Goal: Download file/media

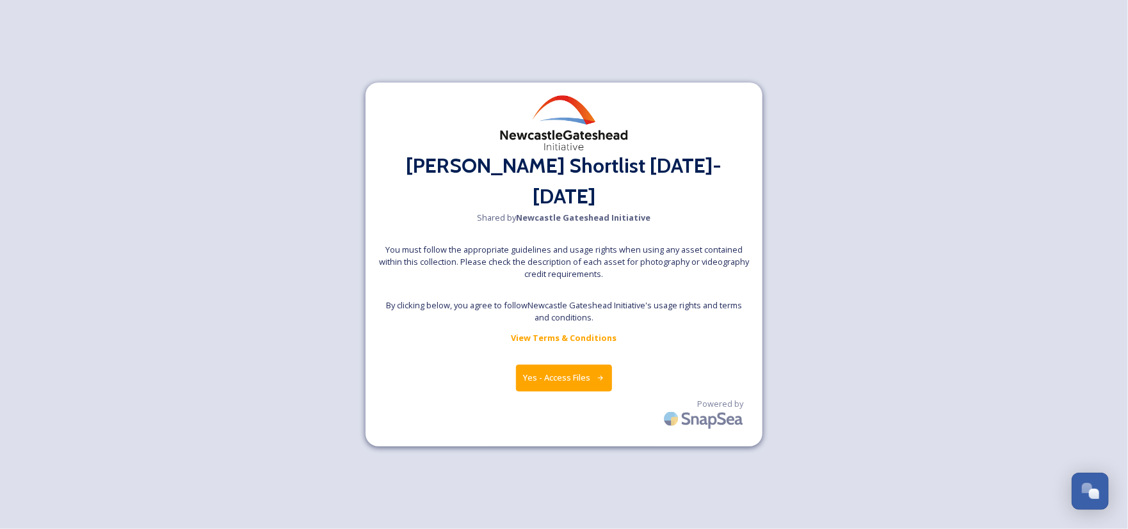
click at [547, 365] on button "Yes - Access Files" at bounding box center [564, 378] width 96 height 26
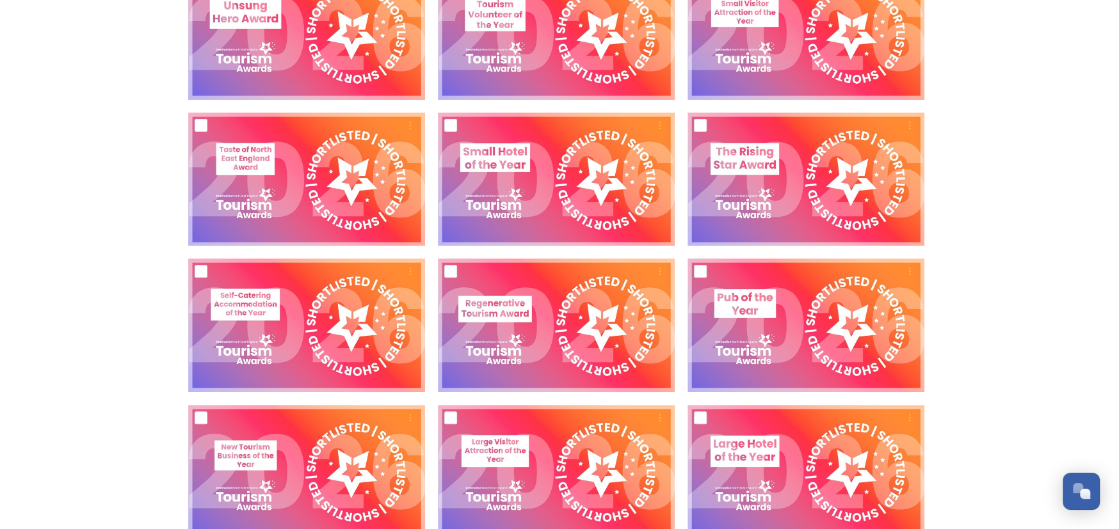
scroll to position [319, 0]
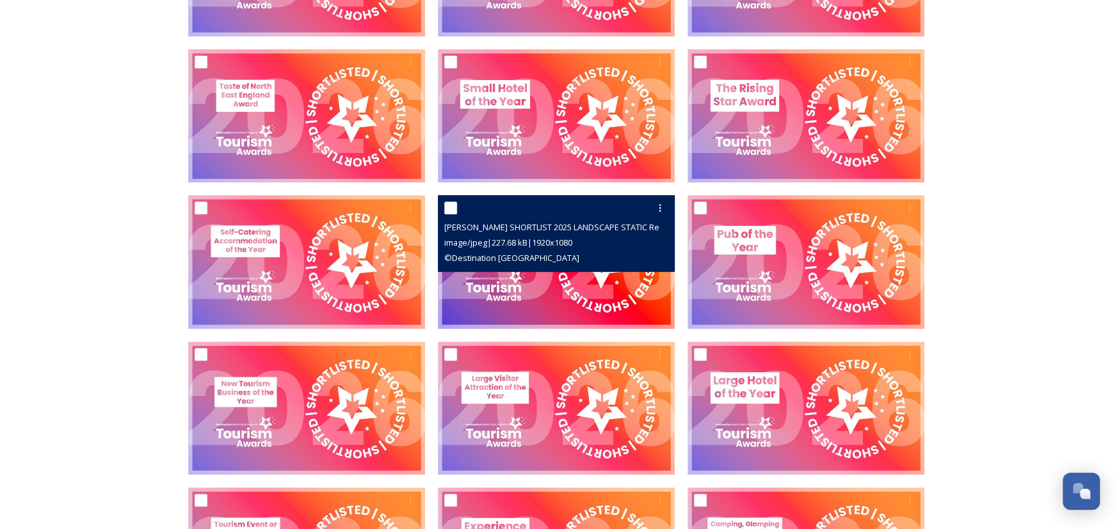
click at [449, 211] on input "checkbox" at bounding box center [450, 208] width 13 height 13
checkbox input "true"
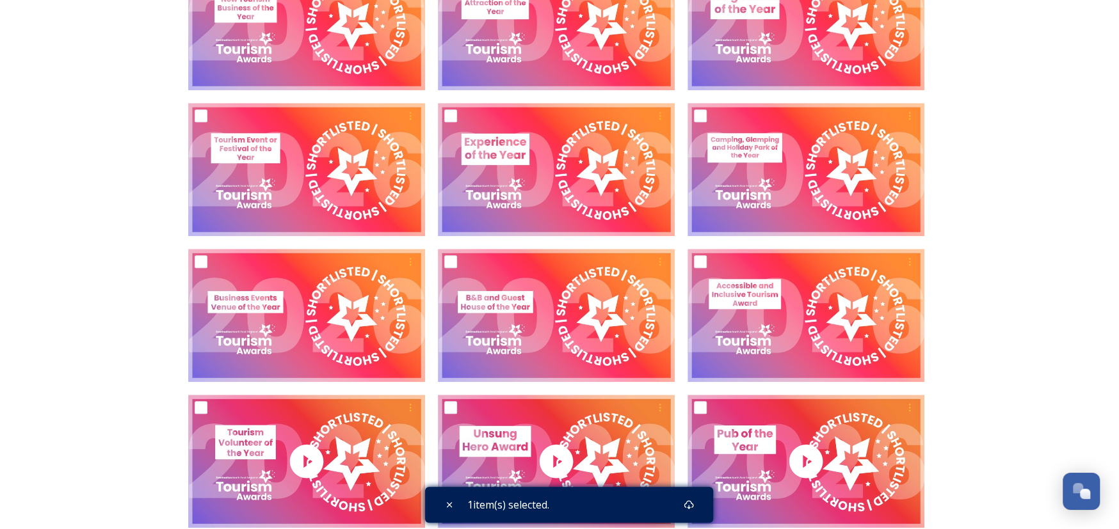
scroll to position [768, 0]
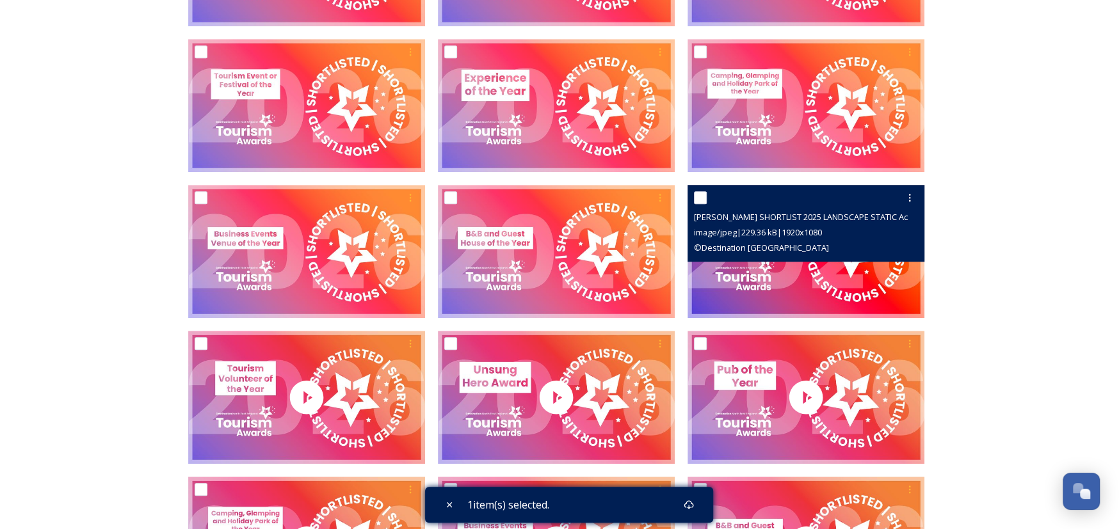
click at [703, 200] on input "checkbox" at bounding box center [700, 197] width 13 height 13
checkbox input "true"
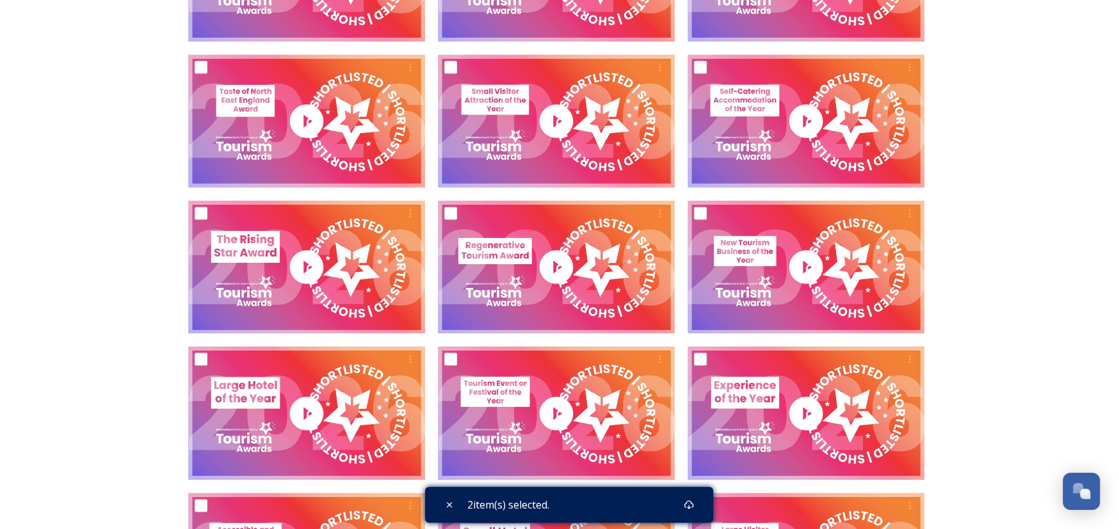
scroll to position [1344, 0]
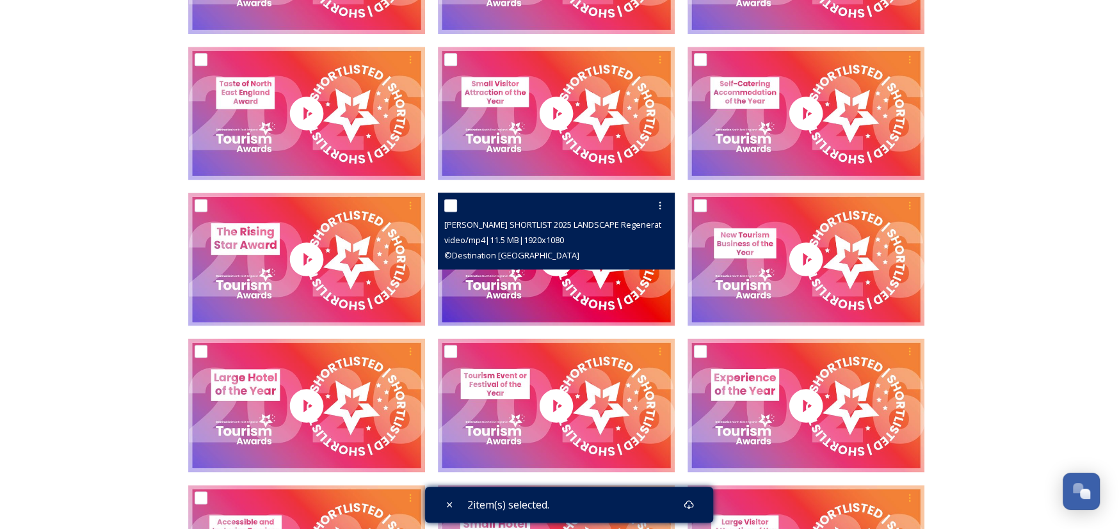
click at [451, 209] on input "checkbox" at bounding box center [450, 205] width 13 height 13
checkbox input "true"
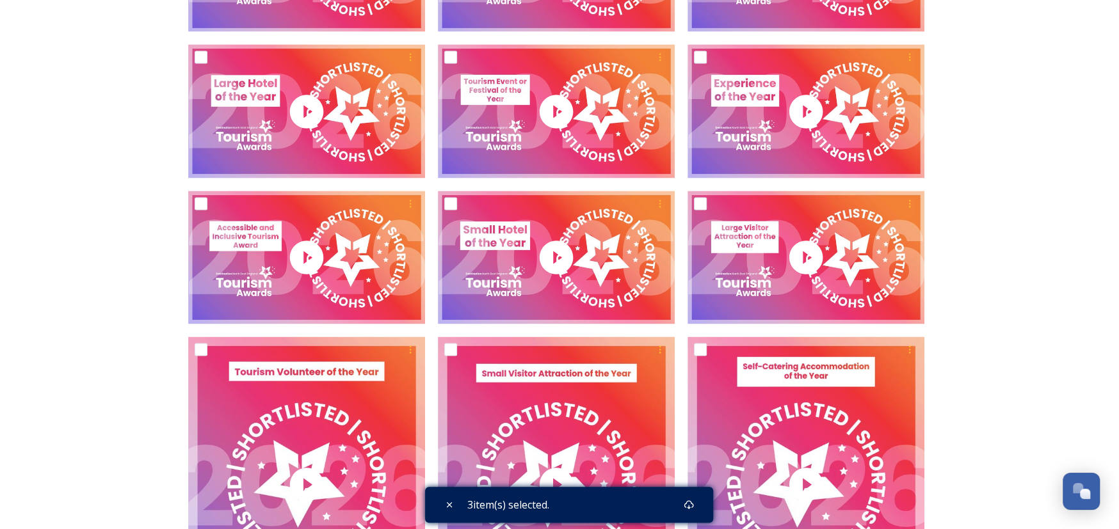
scroll to position [1664, 0]
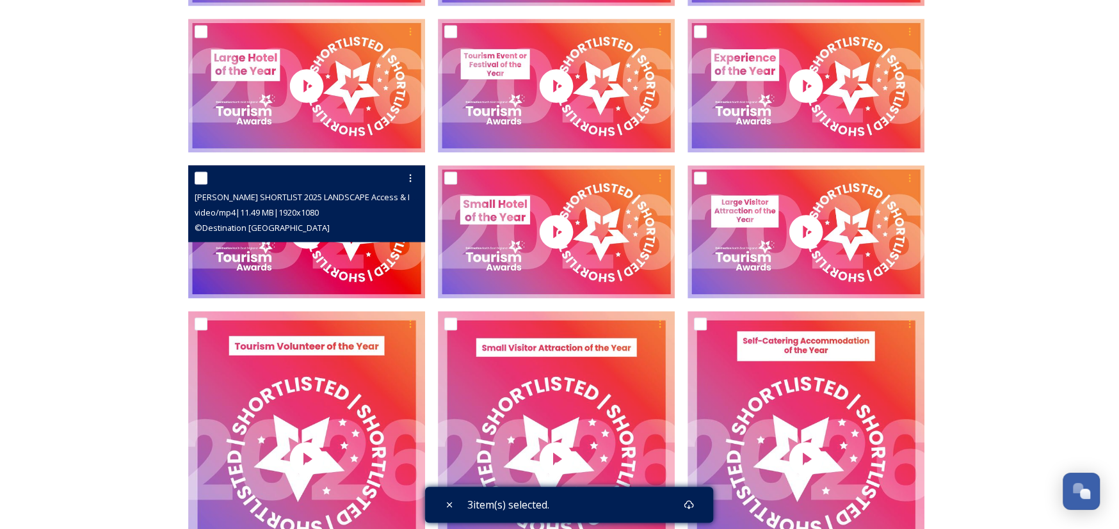
click at [202, 179] on input "checkbox" at bounding box center [201, 178] width 13 height 13
checkbox input "true"
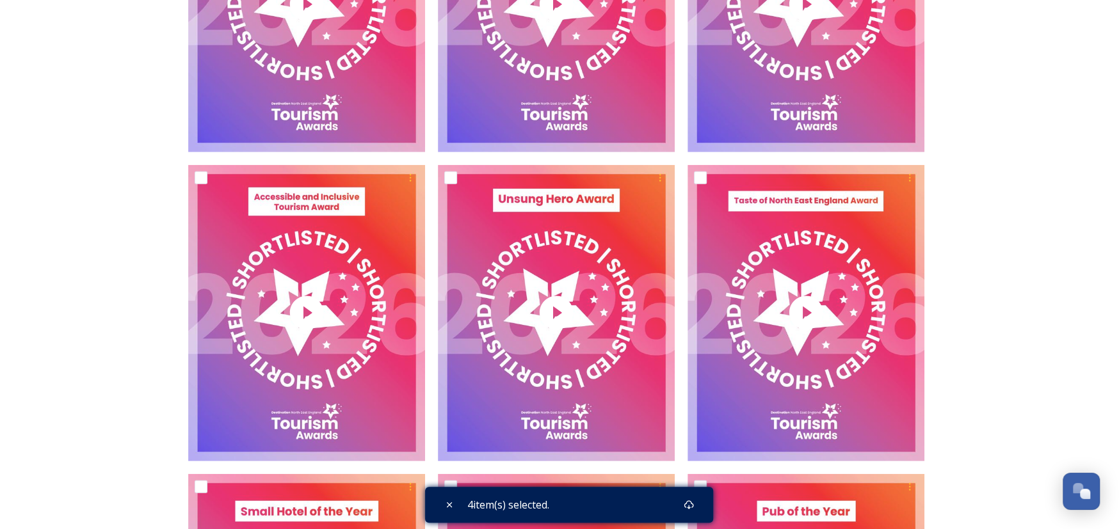
scroll to position [2752, 0]
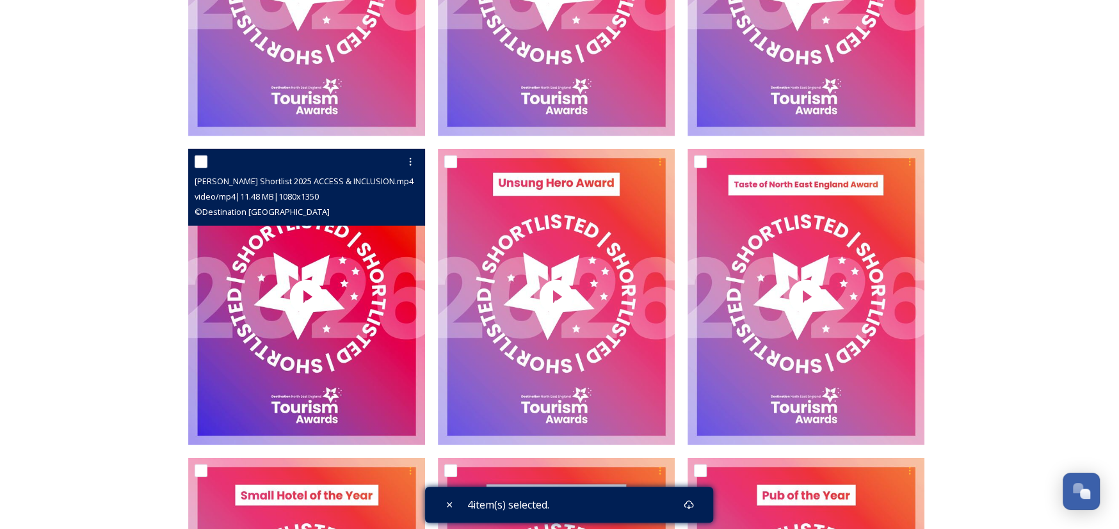
click at [204, 162] on input "checkbox" at bounding box center [201, 162] width 13 height 13
checkbox input "true"
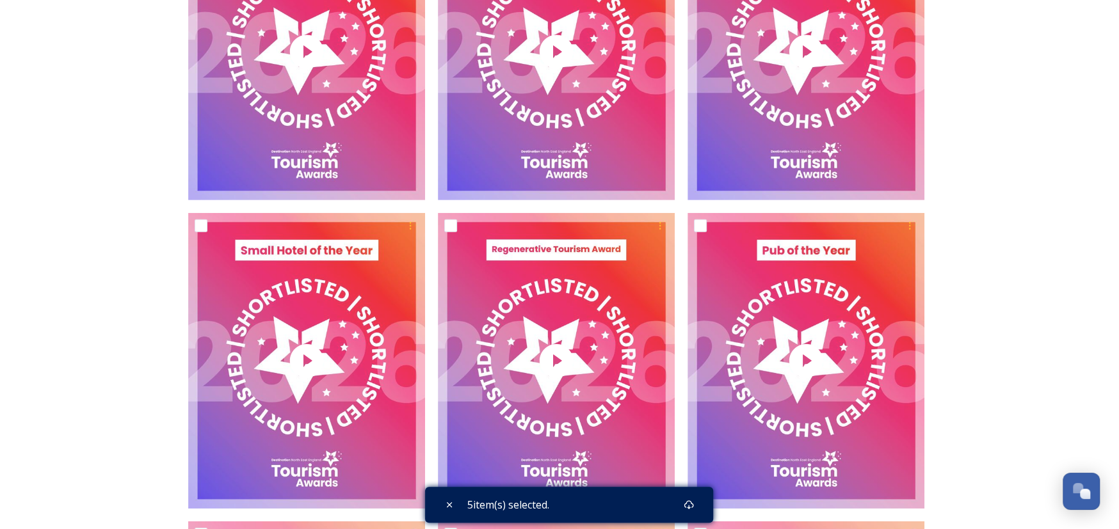
scroll to position [3008, 0]
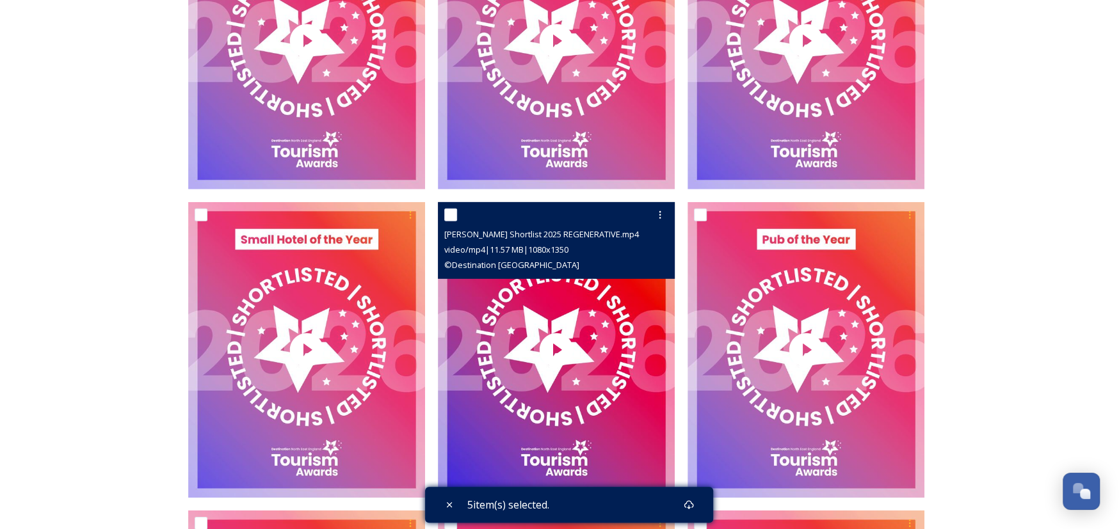
click at [451, 217] on input "checkbox" at bounding box center [450, 215] width 13 height 13
checkbox input "true"
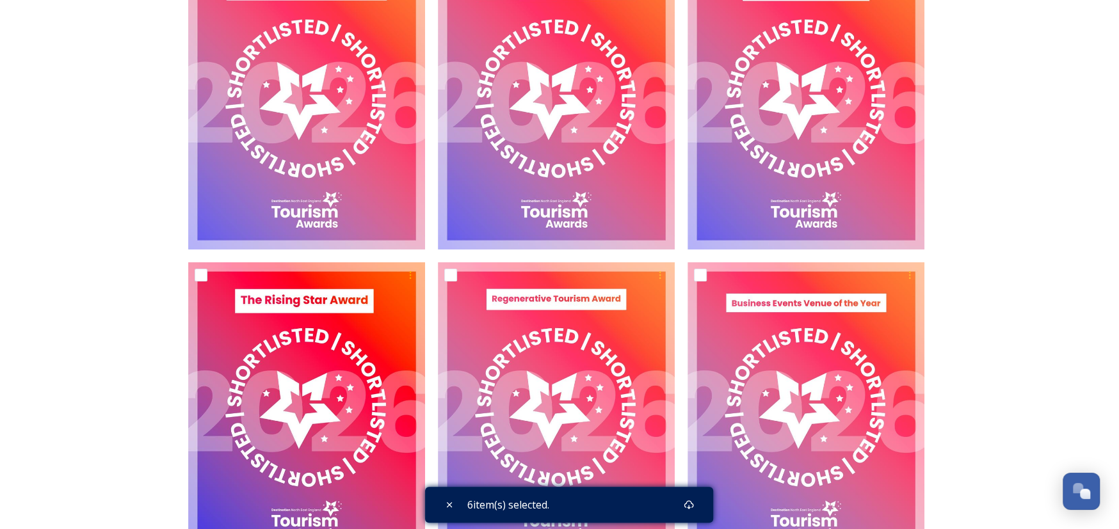
scroll to position [3905, 0]
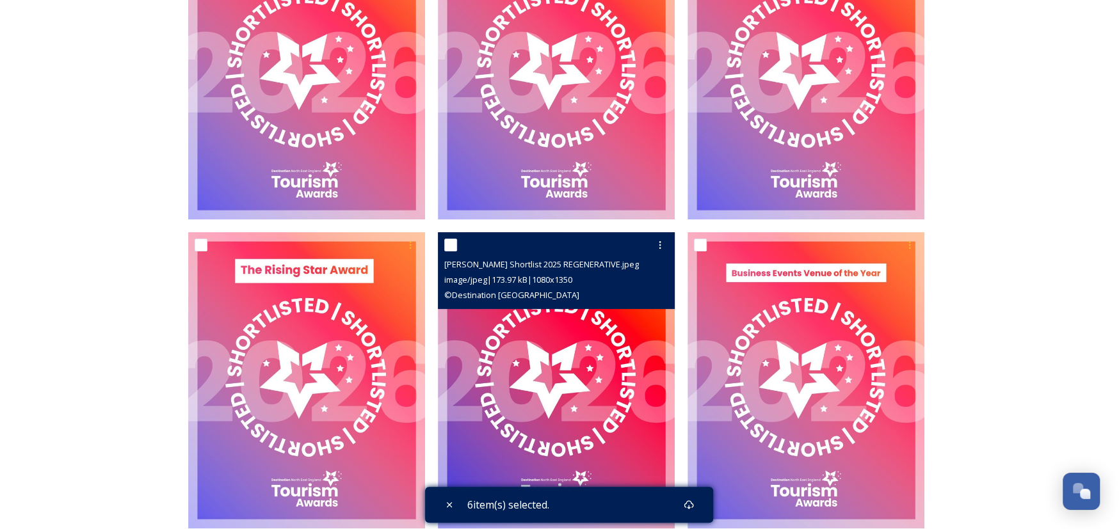
click at [459, 246] on div at bounding box center [557, 245] width 227 height 23
click at [450, 246] on input "checkbox" at bounding box center [450, 245] width 13 height 13
checkbox input "true"
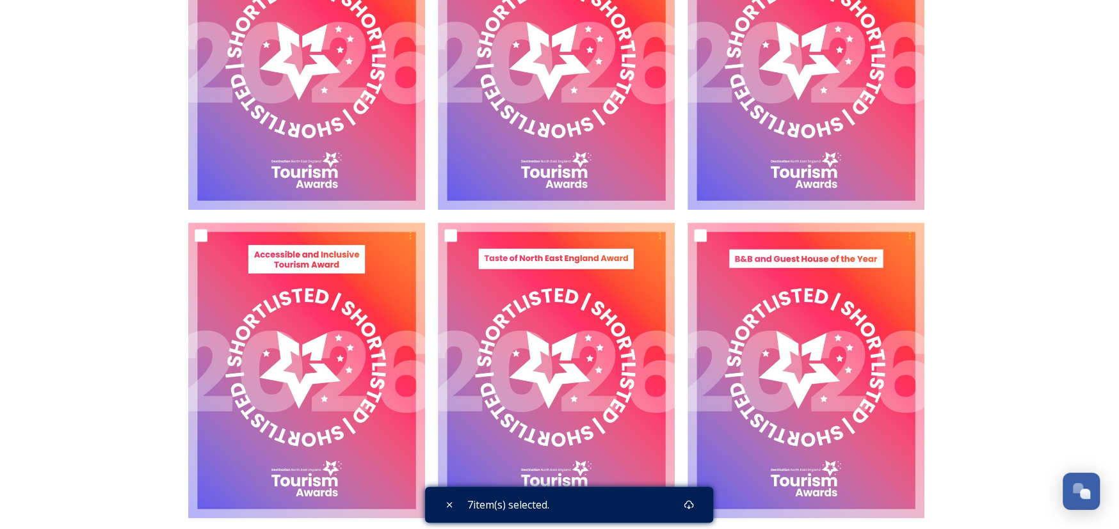
scroll to position [4225, 0]
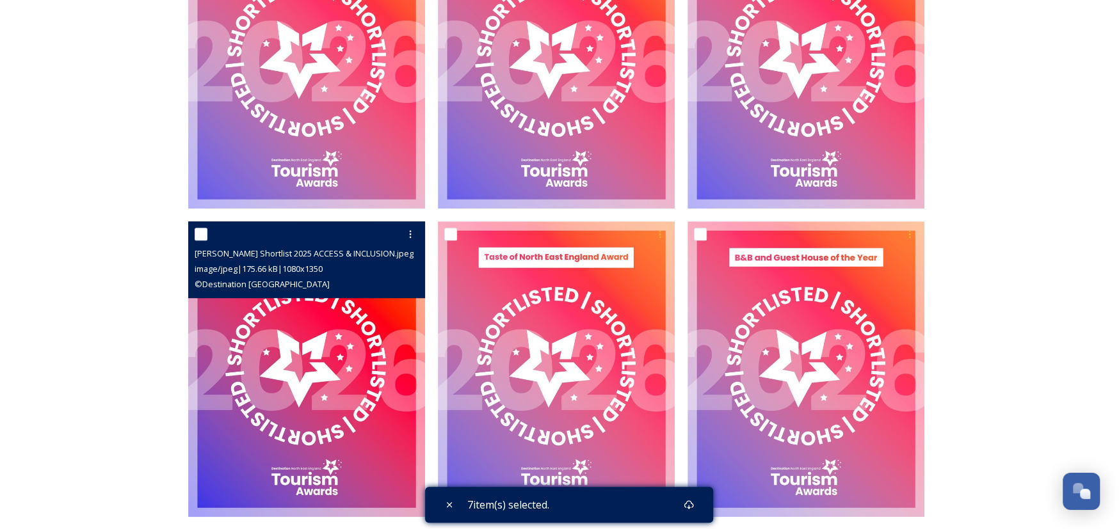
click at [200, 236] on input "checkbox" at bounding box center [201, 234] width 13 height 13
checkbox input "true"
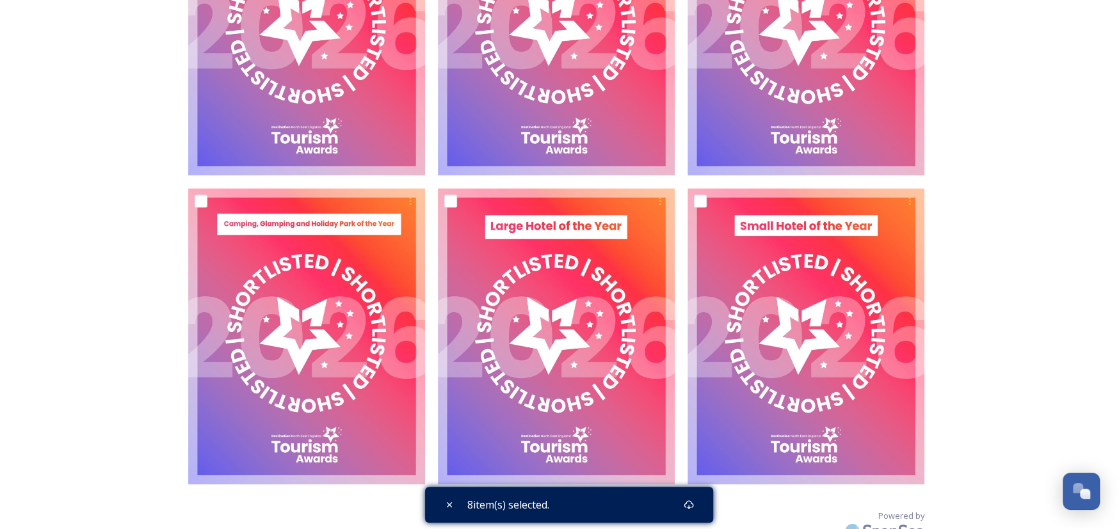
scroll to position [5212, 0]
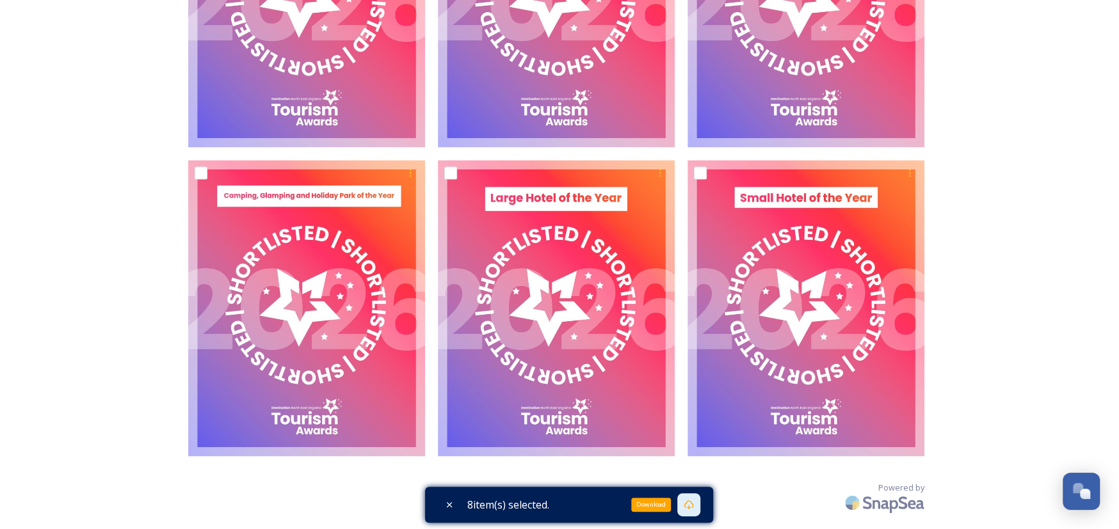
click at [694, 503] on icon at bounding box center [689, 505] width 10 height 9
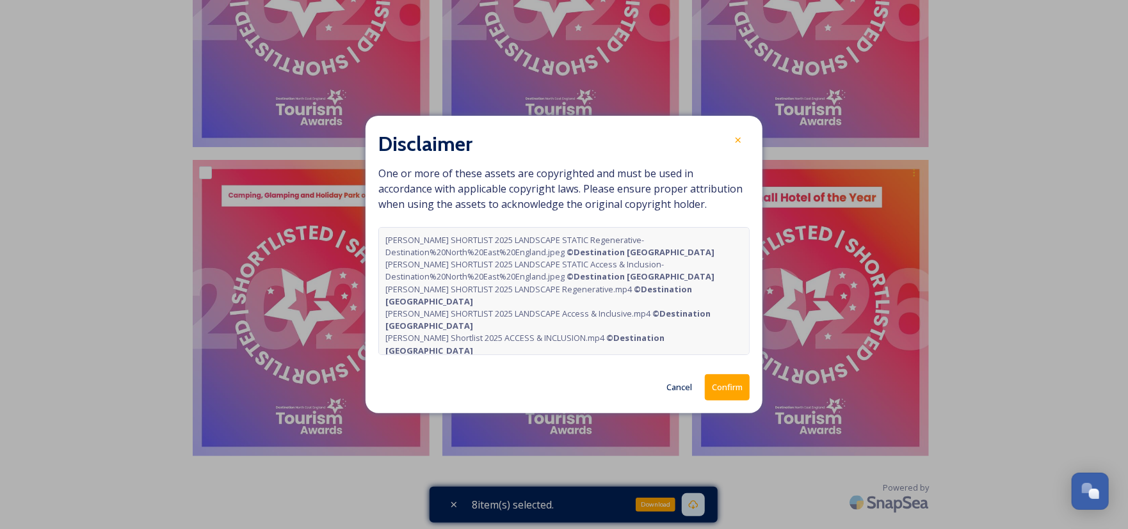
click at [725, 386] on button "Confirm" at bounding box center [727, 387] width 45 height 26
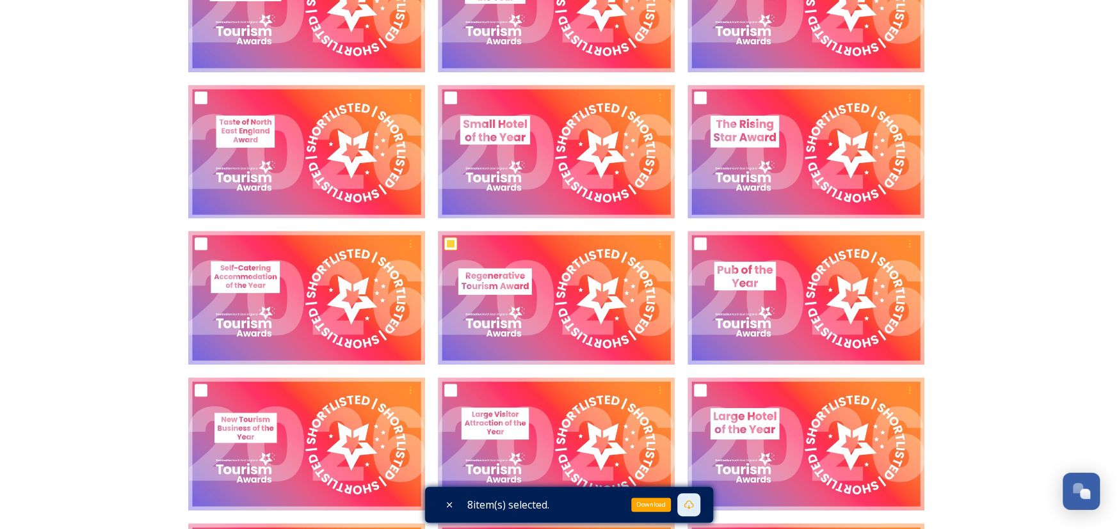
scroll to position [0, 0]
